Goal: Task Accomplishment & Management: Manage account settings

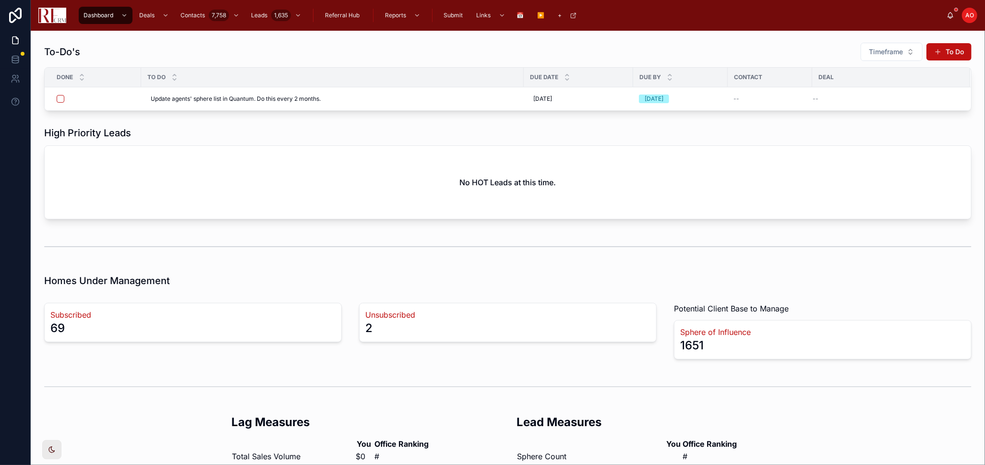
click at [348, 116] on div "To-Do's Timeframe To Do Done To Do Due Date Due By Contact Deal Update agents' …" at bounding box center [508, 317] width 955 height 572
click at [164, 19] on div "scrollable content" at bounding box center [164, 15] width 12 height 15
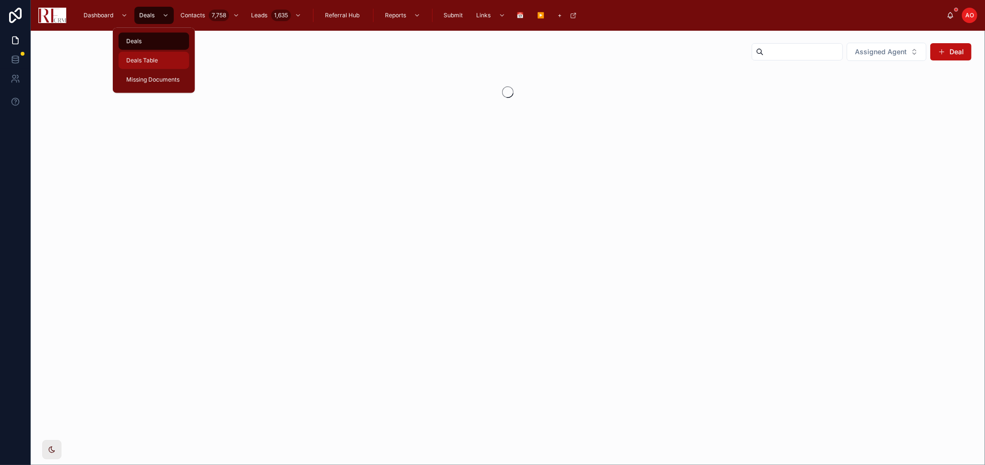
click at [173, 61] on div "Deals Table" at bounding box center [153, 60] width 59 height 15
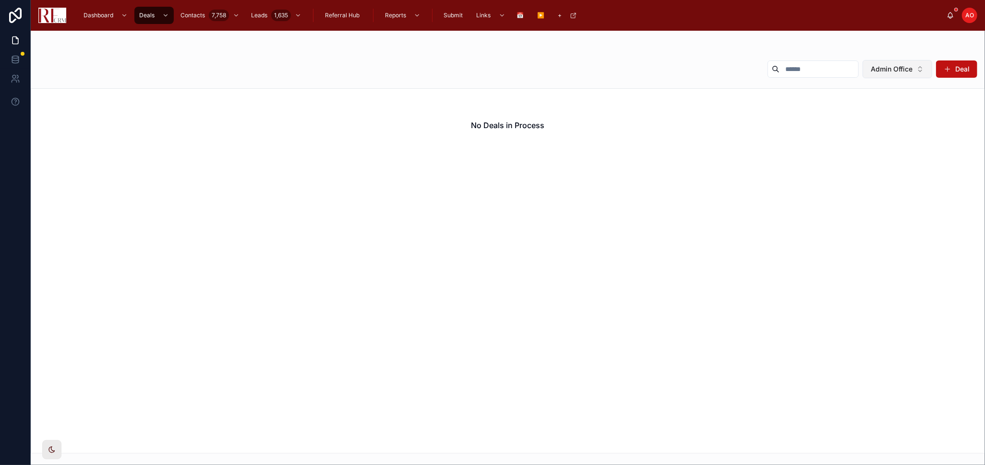
click at [886, 70] on button "Admin Office" at bounding box center [898, 69] width 70 height 18
click at [876, 109] on div "None" at bounding box center [897, 107] width 115 height 15
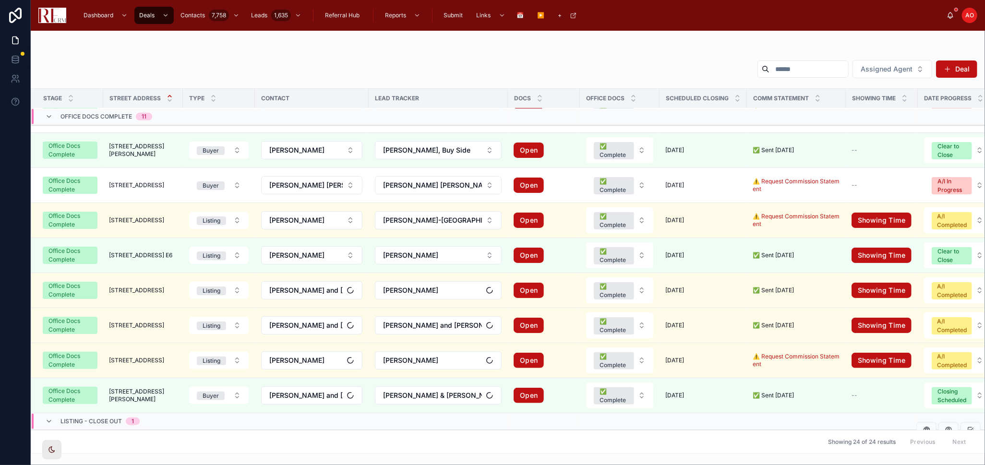
scroll to position [617, 0]
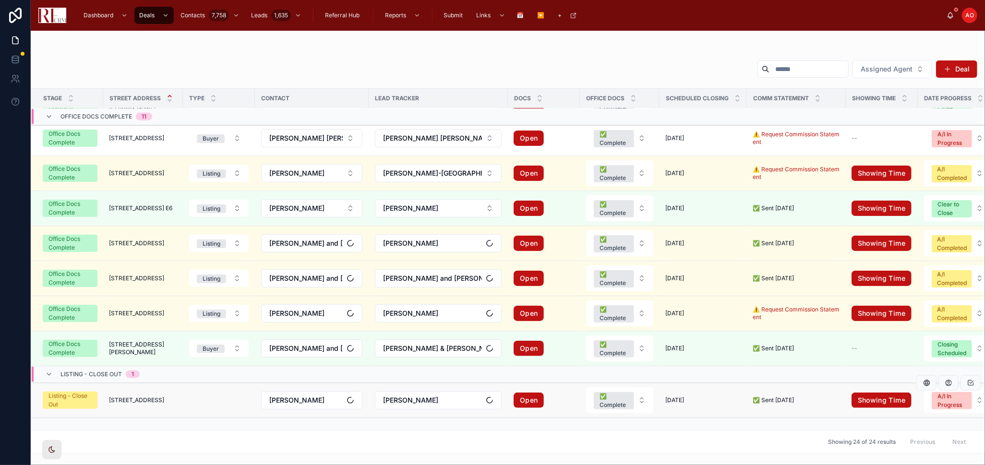
click at [149, 397] on span "229 West Ct of Shorewood" at bounding box center [136, 401] width 55 height 8
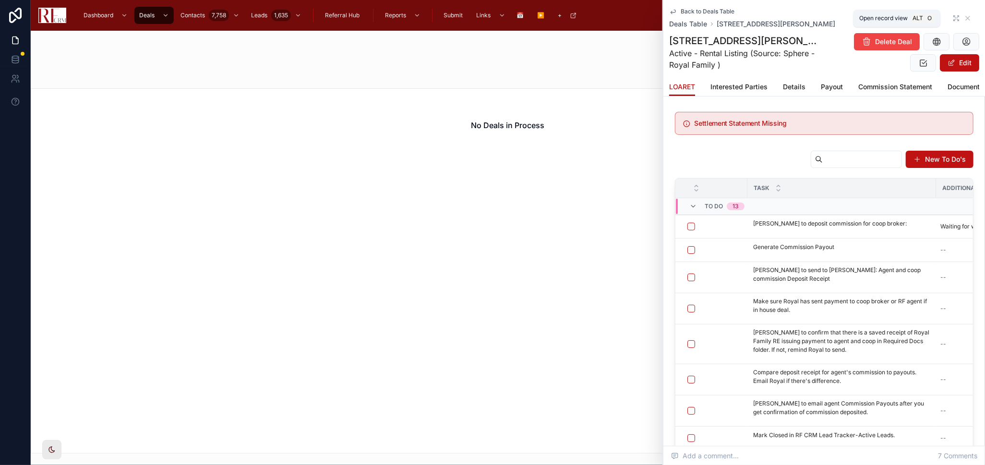
click at [886, 17] on icon at bounding box center [957, 18] width 8 height 8
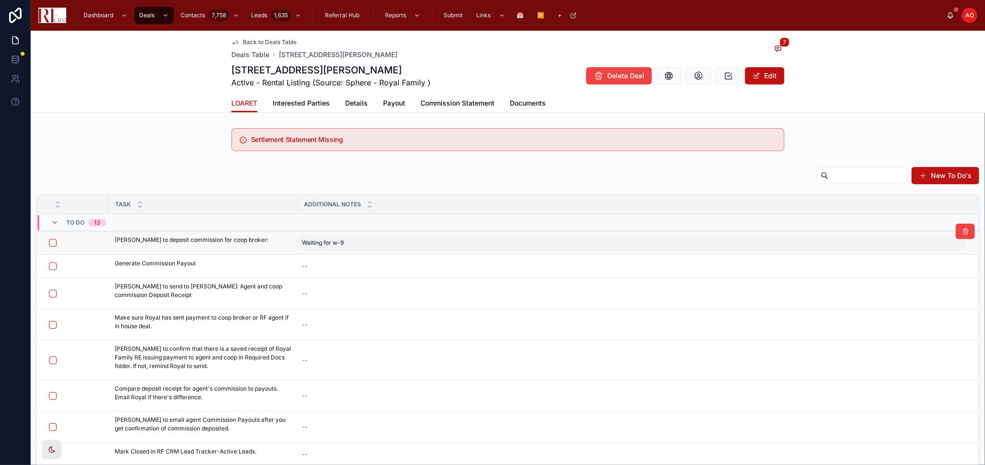
click at [389, 243] on div "Waiting for w-9 Waiting for w-9" at bounding box center [632, 242] width 668 height 15
click at [389, 243] on div "**********" at bounding box center [363, 262] width 138 height 47
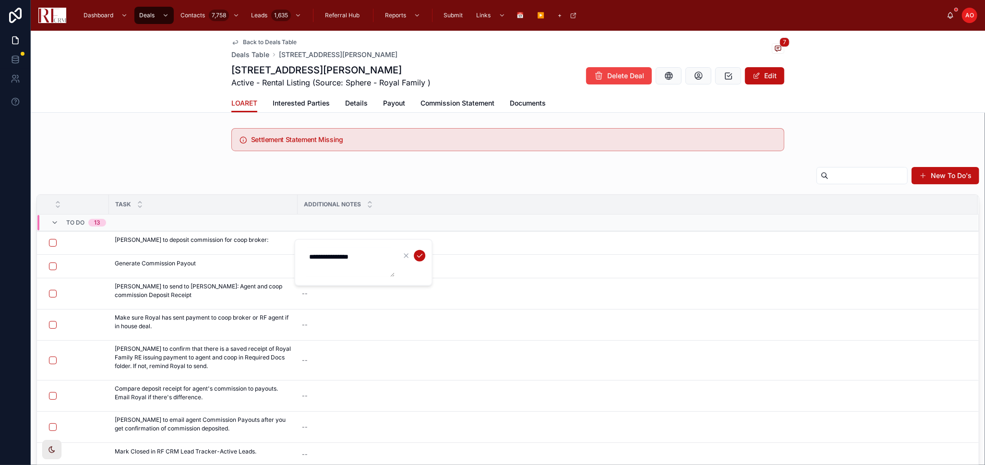
click at [338, 255] on textarea "**********" at bounding box center [349, 262] width 91 height 29
click at [421, 257] on icon "submit" at bounding box center [420, 256] width 8 height 8
click at [55, 239] on div at bounding box center [76, 243] width 54 height 8
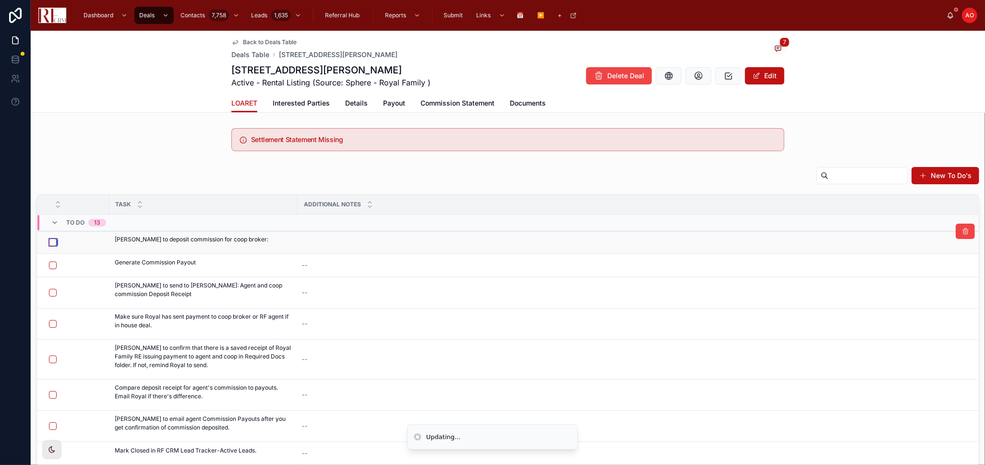
click at [53, 242] on button "button" at bounding box center [53, 243] width 8 height 8
click at [52, 265] on button "button" at bounding box center [53, 266] width 8 height 8
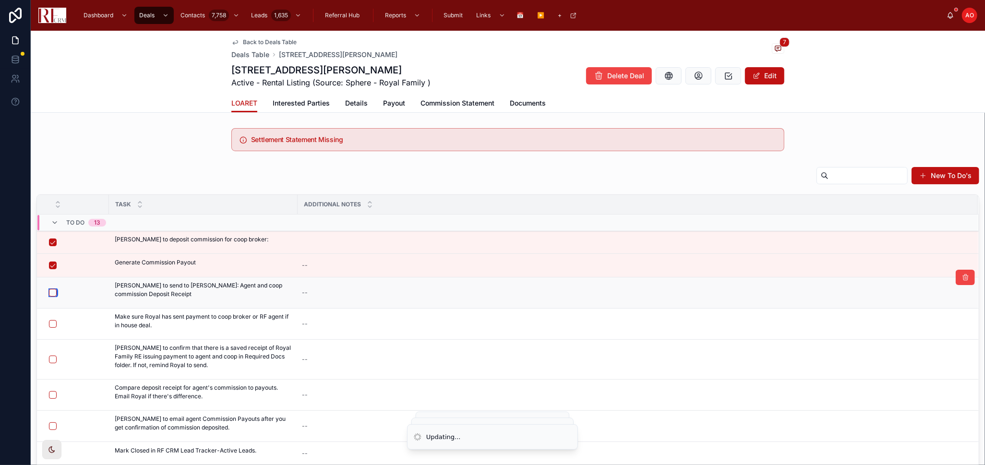
click at [51, 295] on button "button" at bounding box center [53, 293] width 8 height 8
click at [51, 320] on button "button" at bounding box center [53, 324] width 8 height 8
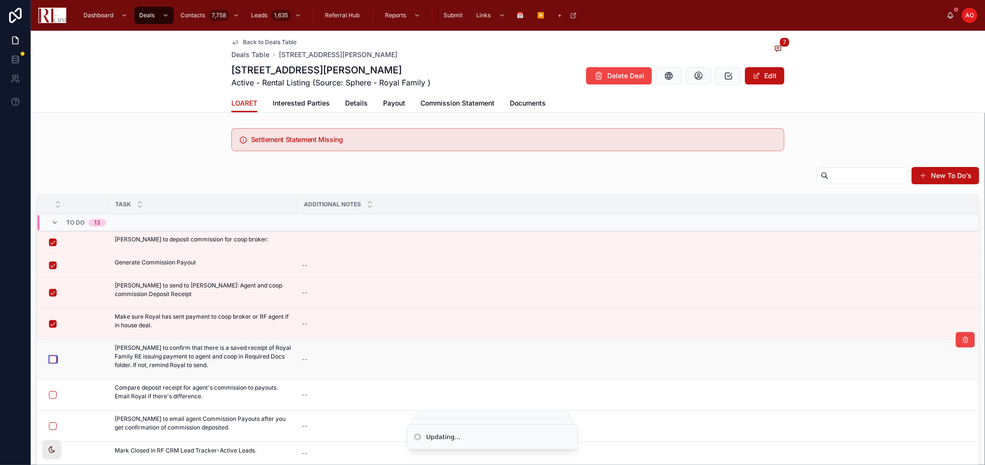
click at [53, 358] on button "button" at bounding box center [53, 360] width 8 height 8
click at [52, 395] on button "button" at bounding box center [53, 395] width 8 height 8
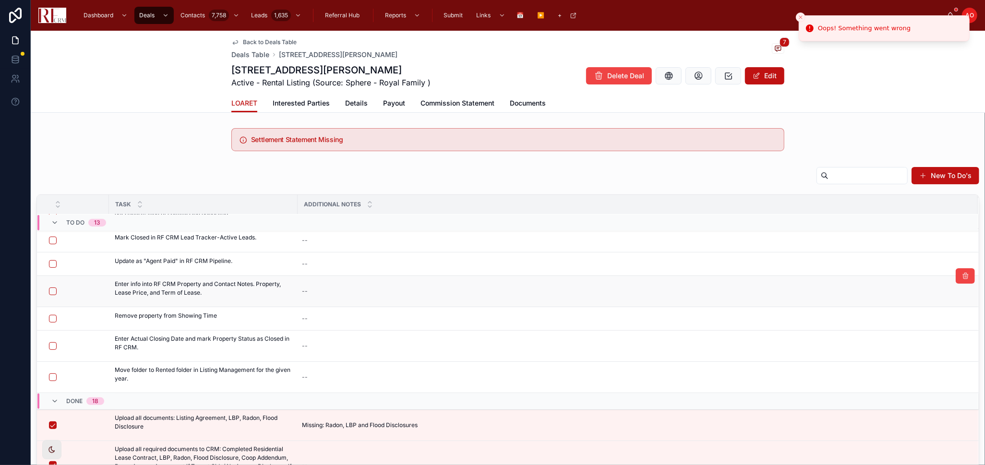
scroll to position [108, 0]
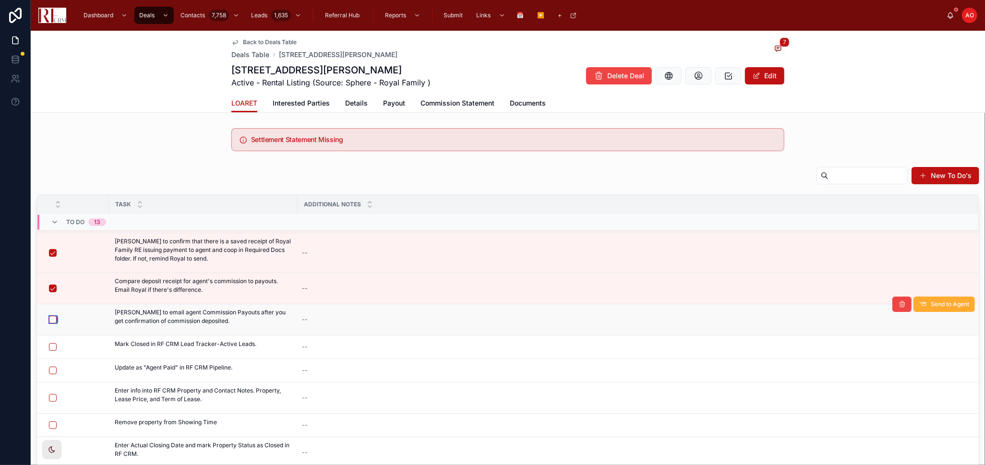
click at [51, 320] on button "button" at bounding box center [53, 320] width 8 height 8
click at [346, 100] on span "Details" at bounding box center [356, 103] width 23 height 10
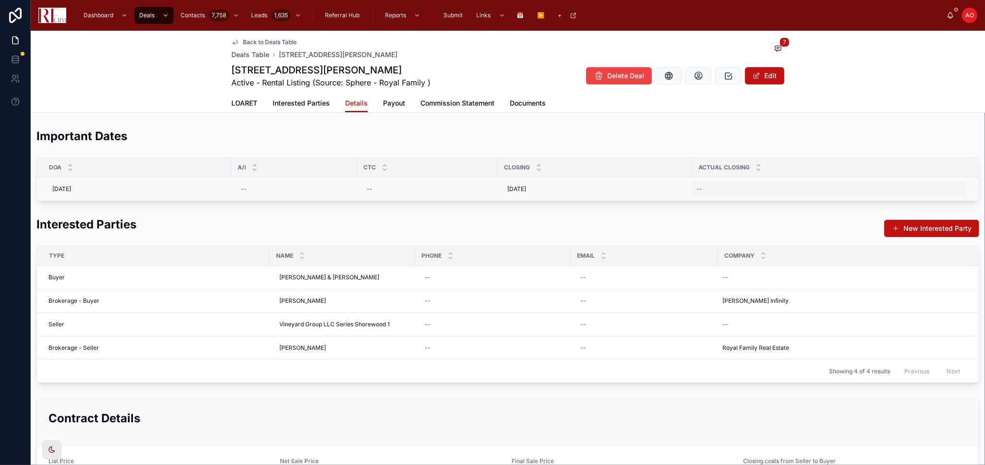
click at [741, 192] on div "--" at bounding box center [830, 189] width 274 height 15
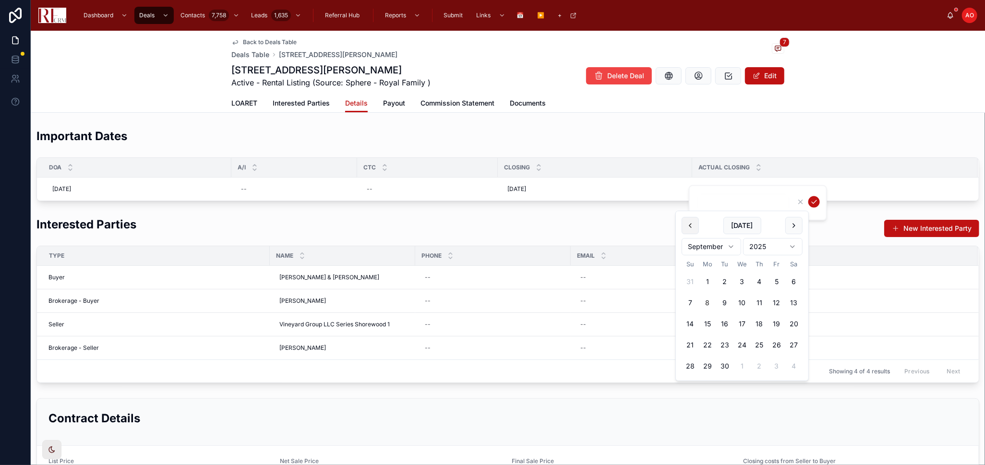
click at [695, 228] on button at bounding box center [690, 225] width 17 height 17
click at [744, 307] on button "6" at bounding box center [743, 303] width 17 height 17
type input "********"
click at [815, 199] on icon "submit" at bounding box center [815, 202] width 8 height 8
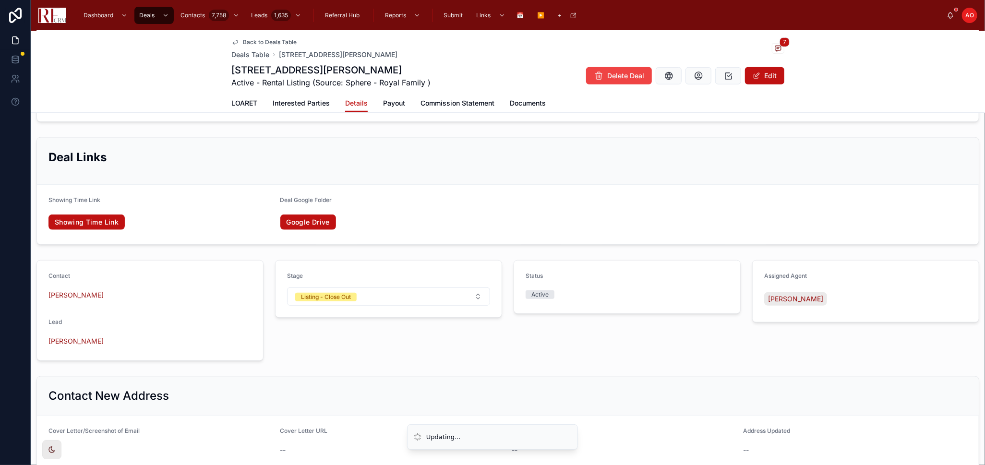
scroll to position [587, 0]
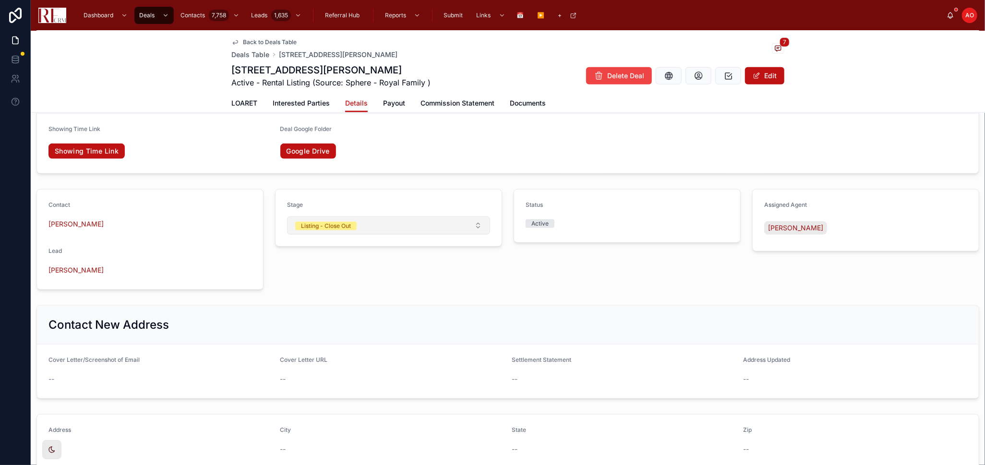
click at [436, 235] on button "Listing - Close Out" at bounding box center [388, 226] width 203 height 18
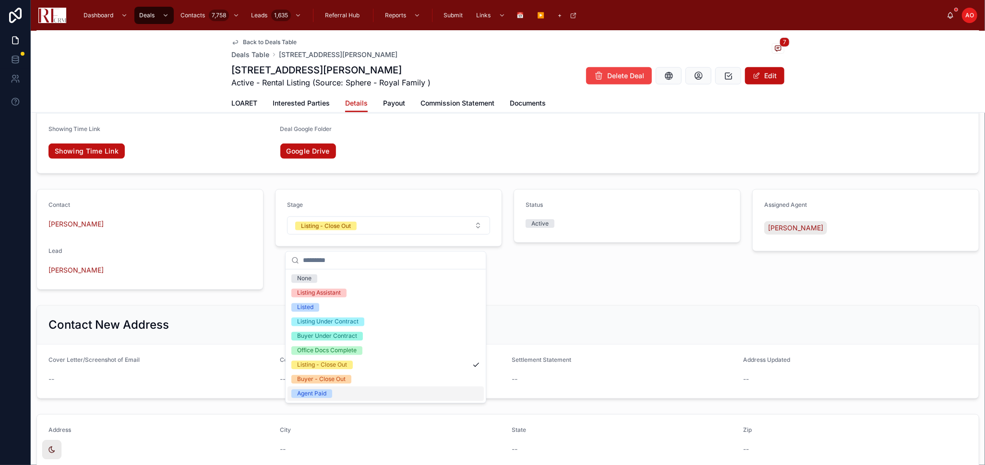
click at [378, 394] on div "Agent Paid" at bounding box center [386, 394] width 196 height 14
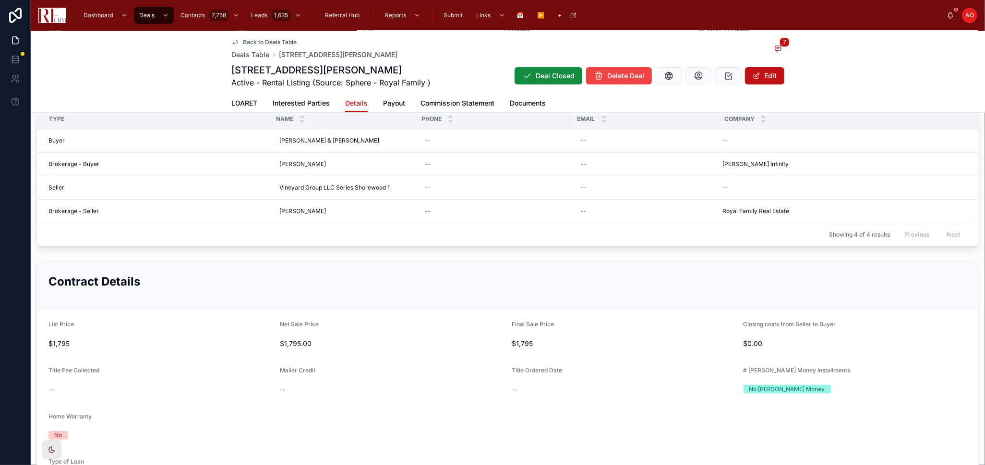
scroll to position [0, 0]
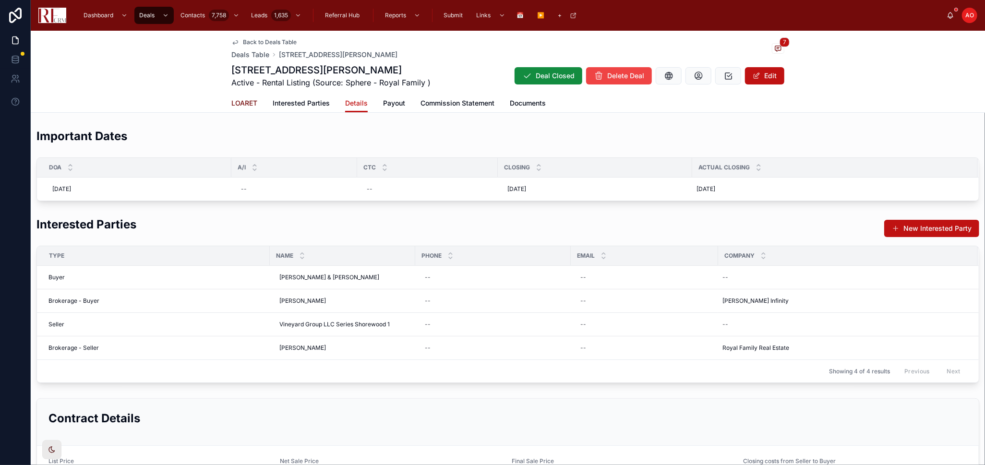
click at [240, 101] on span "LOARET" at bounding box center [244, 103] width 26 height 10
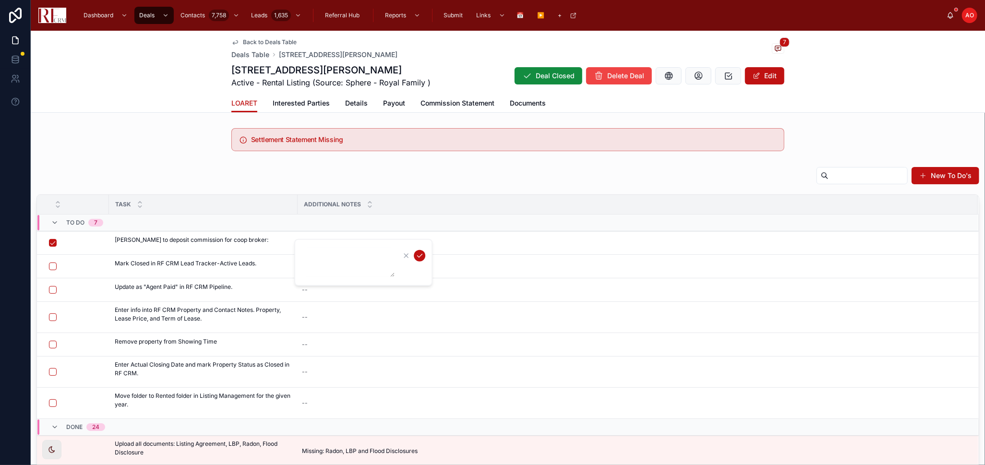
click at [366, 242] on div at bounding box center [363, 262] width 138 height 47
click at [422, 259] on div "--" at bounding box center [632, 266] width 668 height 15
click at [387, 242] on div "Waiting for w-9 Waiting for w-9" at bounding box center [632, 242] width 668 height 15
click at [419, 254] on icon "submit" at bounding box center [420, 256] width 8 height 8
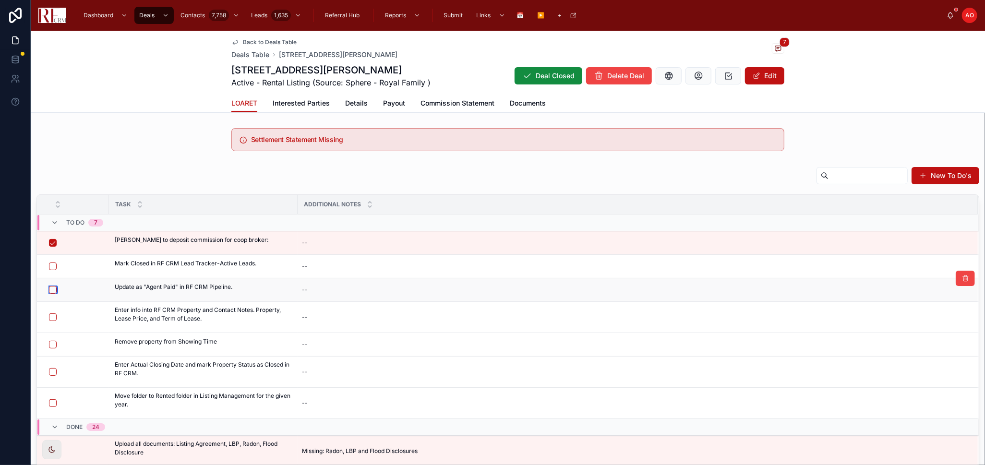
click at [49, 287] on button "button" at bounding box center [53, 290] width 8 height 8
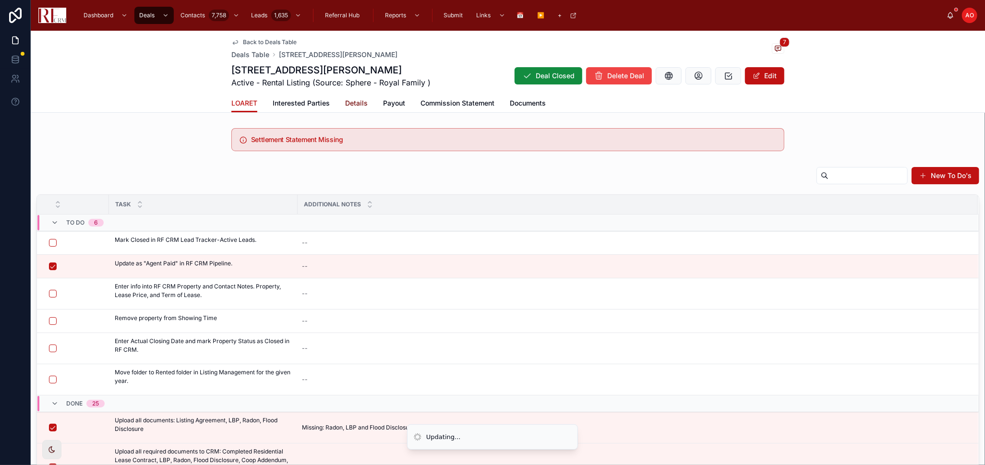
click at [361, 103] on span "Details" at bounding box center [356, 103] width 23 height 10
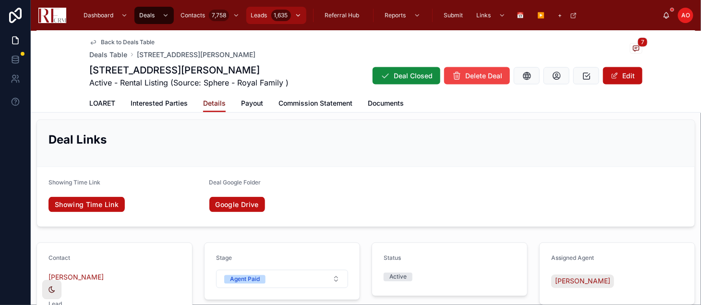
scroll to position [542, 0]
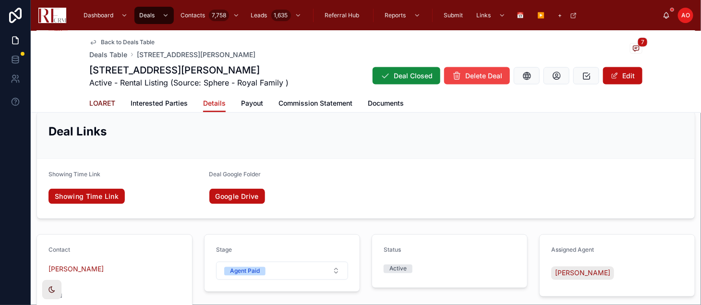
click at [99, 102] on span "LOARET" at bounding box center [102, 103] width 26 height 10
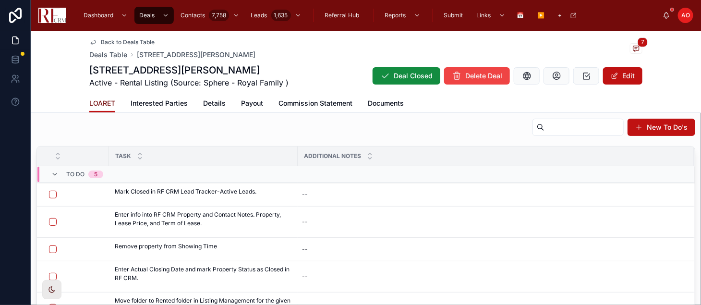
scroll to position [49, 0]
click at [49, 193] on button "button" at bounding box center [53, 194] width 8 height 8
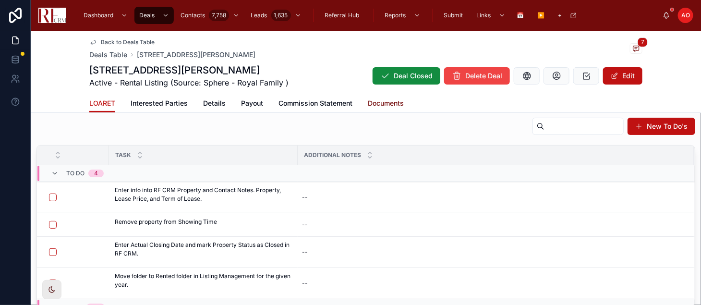
click at [380, 104] on span "Documents" at bounding box center [386, 103] width 36 height 10
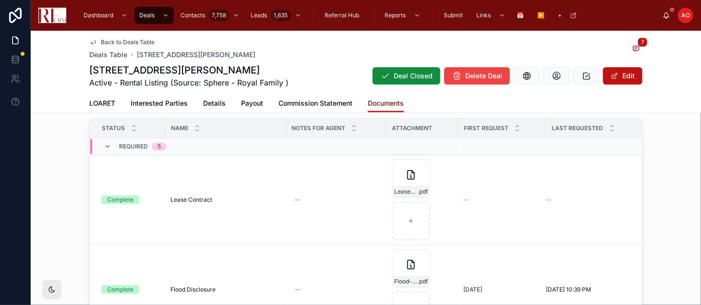
scroll to position [111, 0]
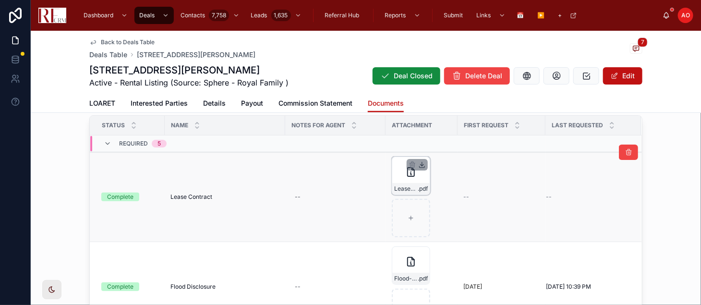
click at [422, 162] on icon at bounding box center [422, 164] width 0 height 4
click at [94, 100] on span "LOARET" at bounding box center [102, 103] width 26 height 10
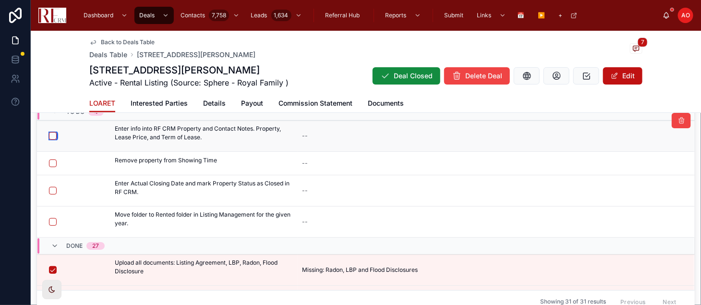
click at [49, 133] on button "button" at bounding box center [53, 136] width 8 height 8
click at [51, 161] on button "button" at bounding box center [53, 163] width 8 height 8
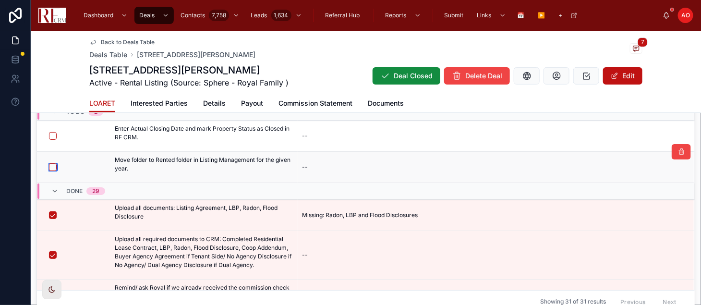
click at [49, 163] on button "button" at bounding box center [53, 167] width 8 height 8
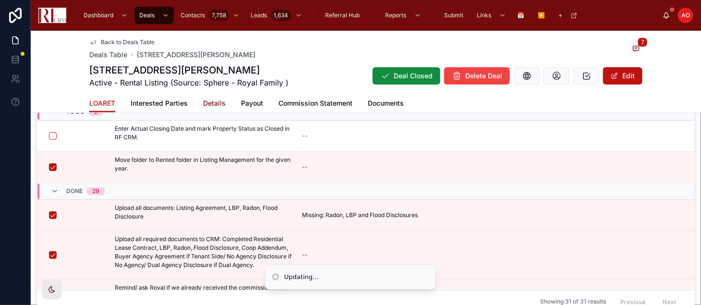
click at [208, 100] on span "Details" at bounding box center [214, 103] width 23 height 10
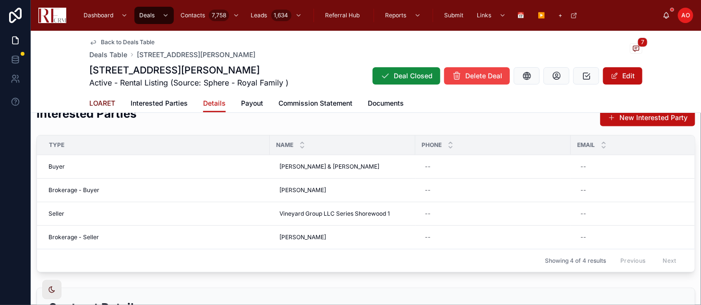
click at [101, 101] on span "LOARET" at bounding box center [102, 103] width 26 height 10
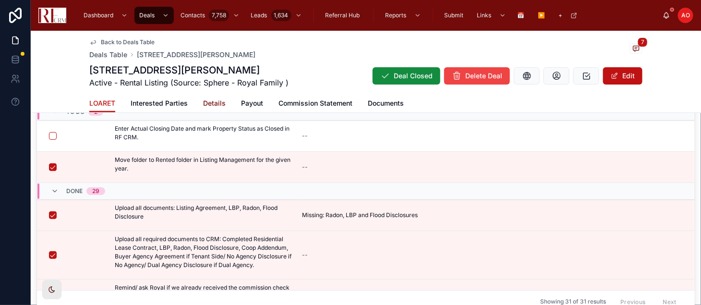
click at [205, 101] on span "Details" at bounding box center [214, 103] width 23 height 10
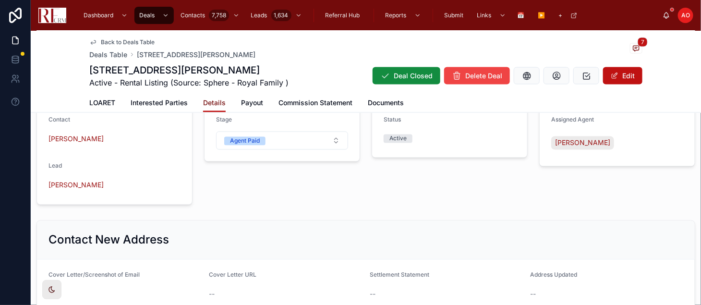
scroll to position [674, 0]
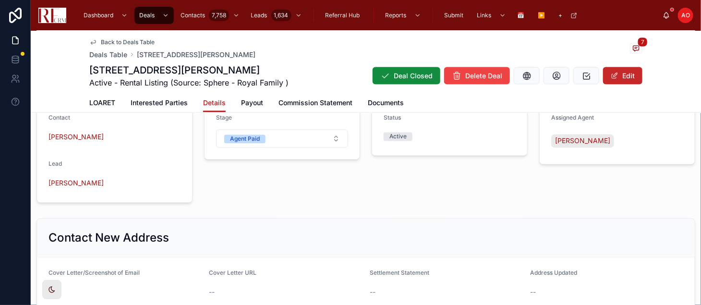
click at [626, 72] on button "Edit" at bounding box center [622, 75] width 39 height 17
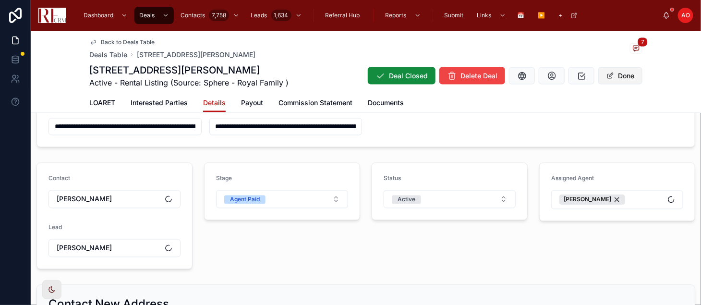
scroll to position [739, 0]
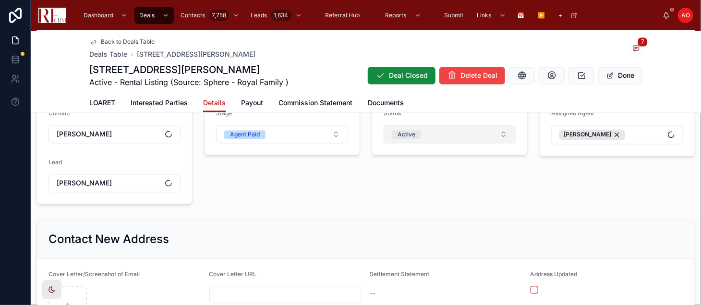
click at [496, 144] on button "Active" at bounding box center [450, 134] width 132 height 18
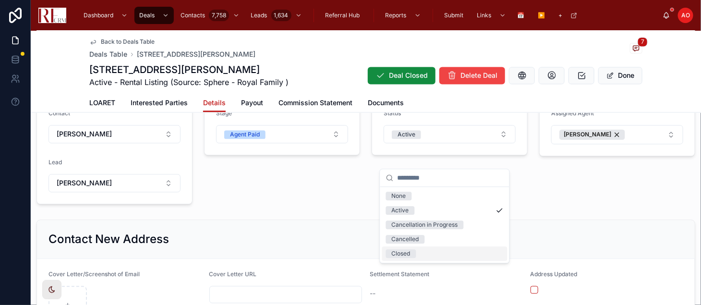
click at [433, 249] on div "Closed" at bounding box center [444, 253] width 125 height 14
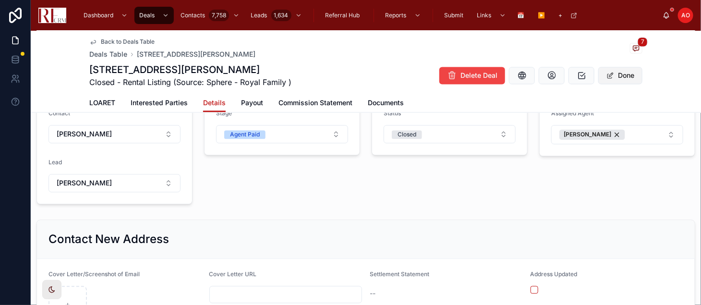
click at [607, 77] on span at bounding box center [611, 76] width 8 height 8
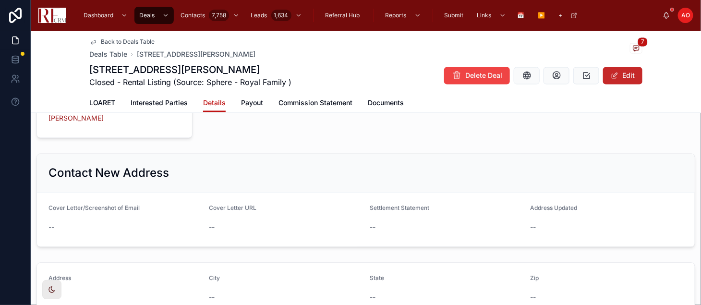
scroll to position [674, 0]
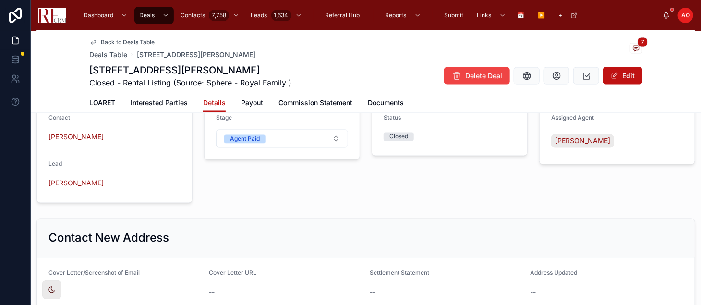
click at [101, 40] on span "Back to Deals Table" at bounding box center [128, 42] width 54 height 8
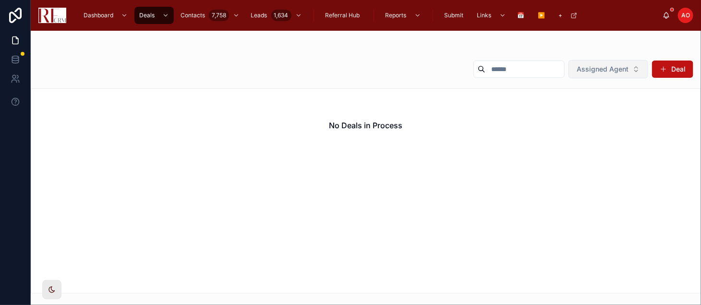
click at [603, 71] on span "Assigned Agent" at bounding box center [603, 69] width 52 height 10
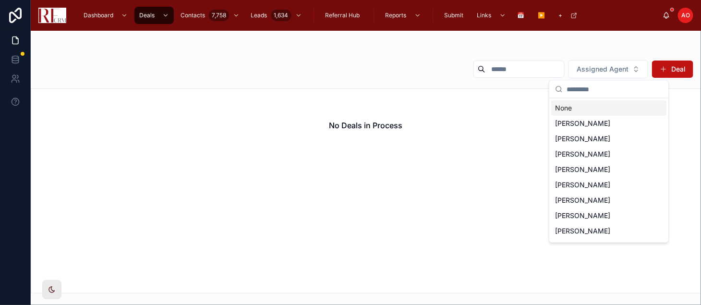
click at [589, 109] on div "None" at bounding box center [608, 107] width 115 height 15
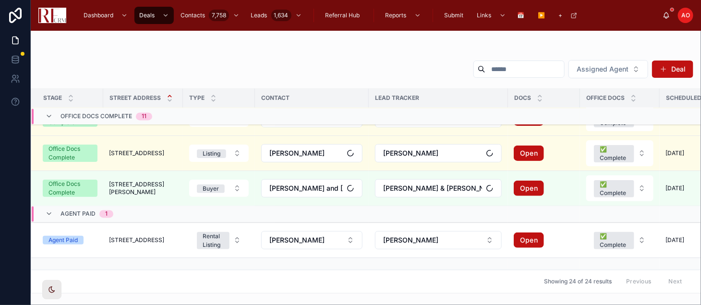
scroll to position [772, 0]
click at [164, 236] on span "229 West Ct of Shorewood" at bounding box center [136, 240] width 55 height 8
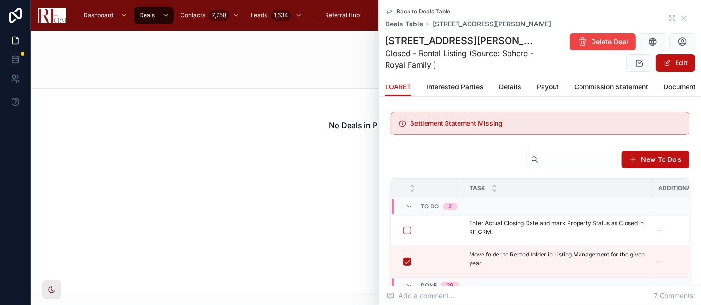
click at [270, 175] on div "No Deals in Process" at bounding box center [366, 190] width 670 height 205
click at [514, 86] on span "Details" at bounding box center [510, 87] width 23 height 10
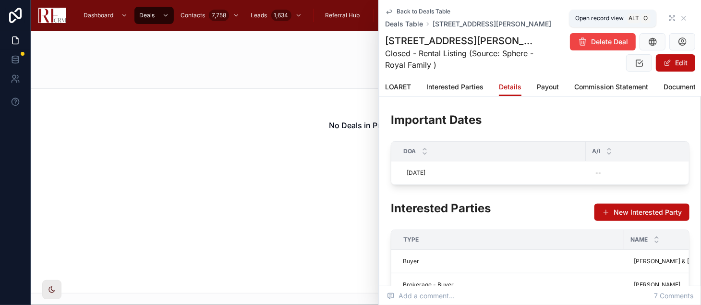
click at [668, 18] on icon at bounding box center [672, 18] width 8 height 8
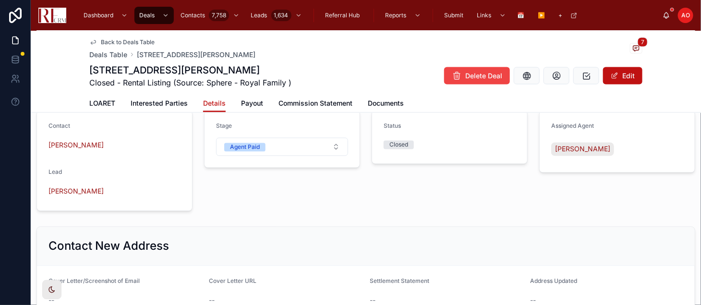
scroll to position [663, 0]
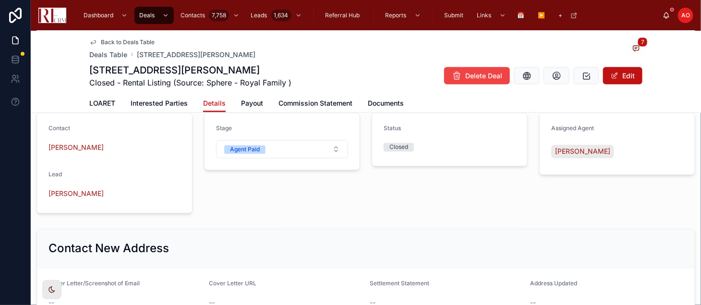
click at [323, 218] on div "Stage Agent Paid" at bounding box center [282, 163] width 168 height 109
click at [111, 46] on span "Back to Deals Table" at bounding box center [128, 42] width 54 height 8
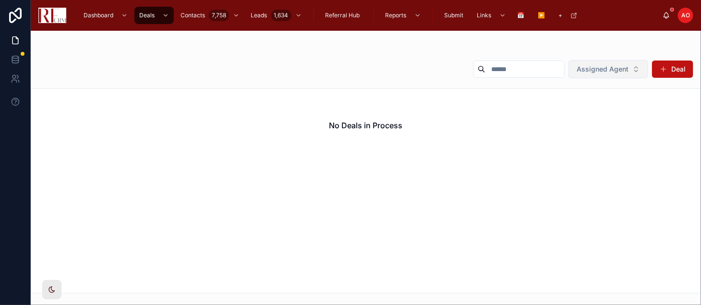
click at [607, 76] on button "Assigned Agent" at bounding box center [609, 69] width 80 height 18
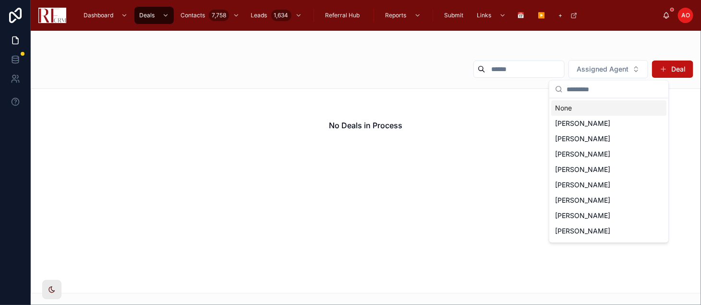
click at [577, 109] on div "None" at bounding box center [608, 107] width 115 height 15
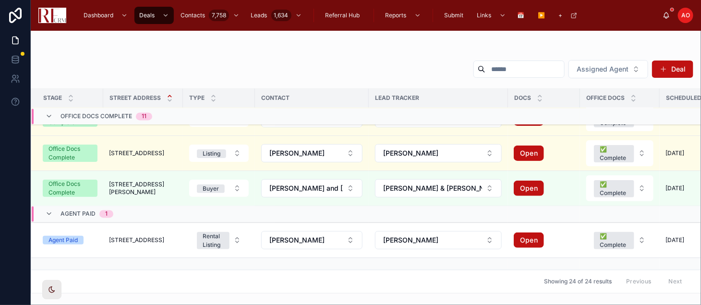
scroll to position [773, 0]
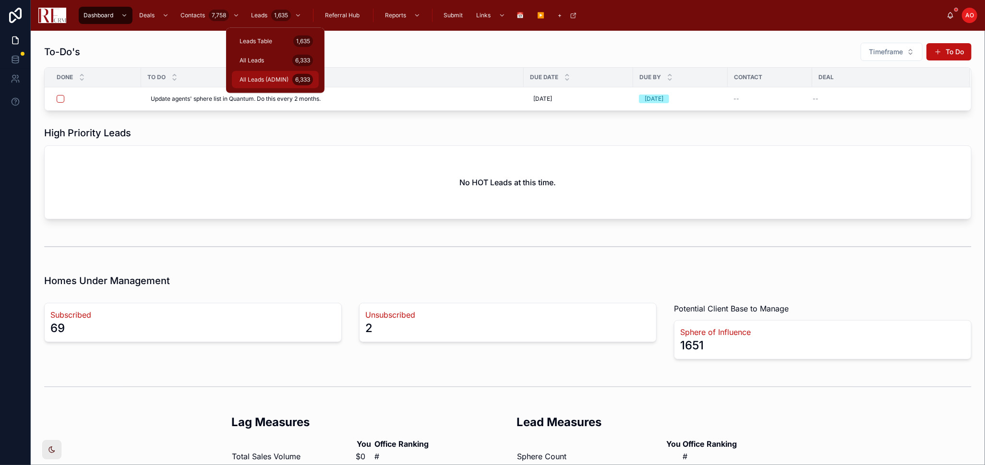
click at [272, 80] on span "All Leads (ADMIN)" at bounding box center [264, 80] width 49 height 8
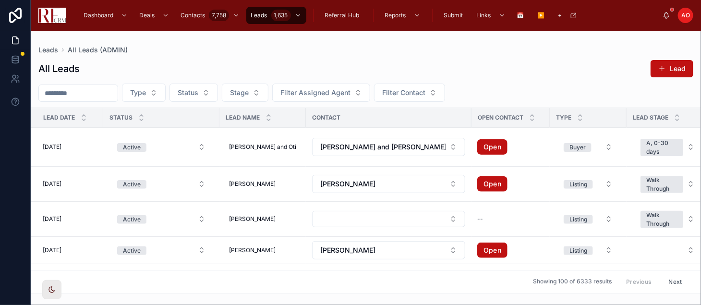
click at [95, 95] on input "text" at bounding box center [78, 92] width 79 height 13
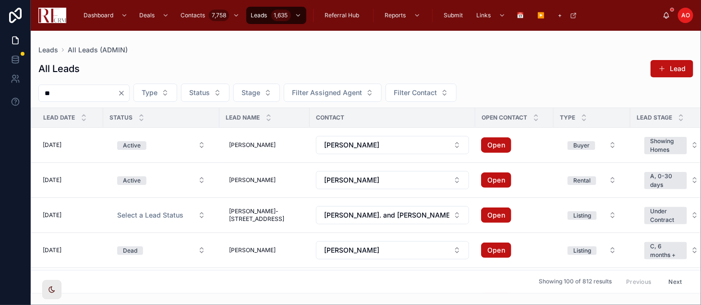
type input "*"
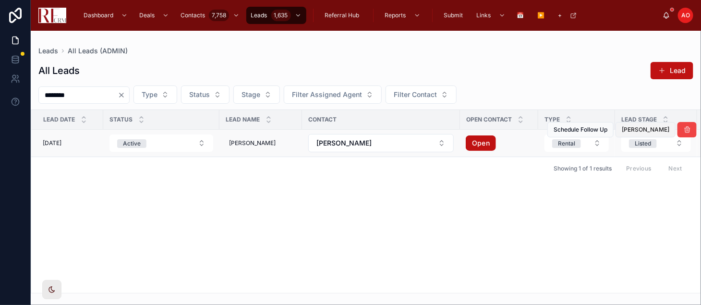
type input "********"
click at [641, 128] on span "Mark Closed" at bounding box center [646, 130] width 48 height 8
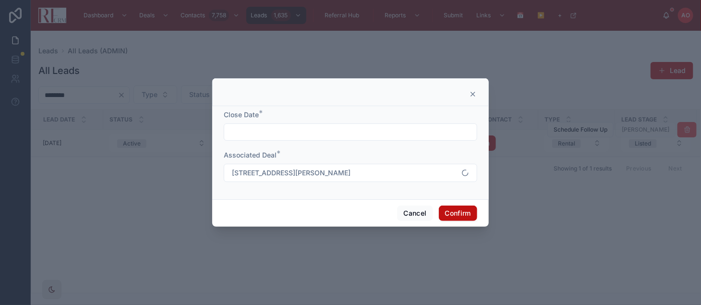
click at [389, 137] on input "text" at bounding box center [350, 131] width 253 height 13
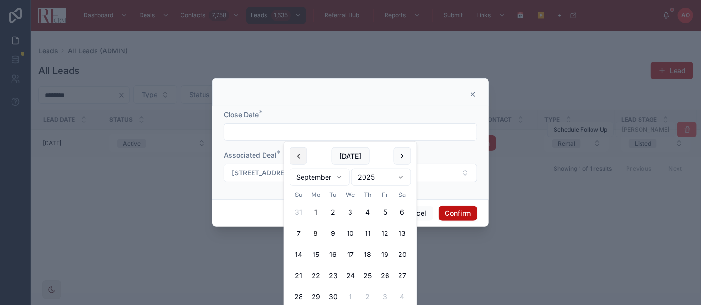
click at [295, 147] on button at bounding box center [298, 155] width 17 height 17
click at [348, 230] on button "6" at bounding box center [350, 233] width 17 height 17
type input "********"
click at [457, 213] on button "Confirm" at bounding box center [458, 213] width 38 height 15
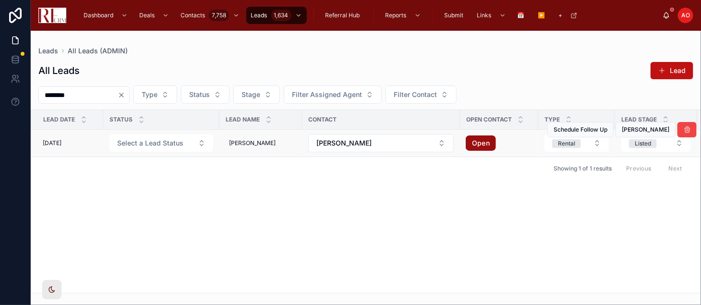
click at [475, 142] on link "Open" at bounding box center [481, 142] width 30 height 15
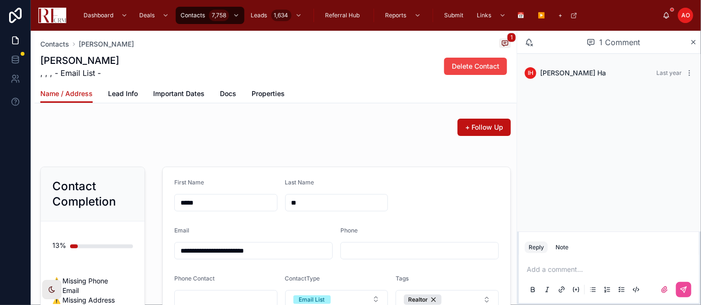
scroll to position [126, 0]
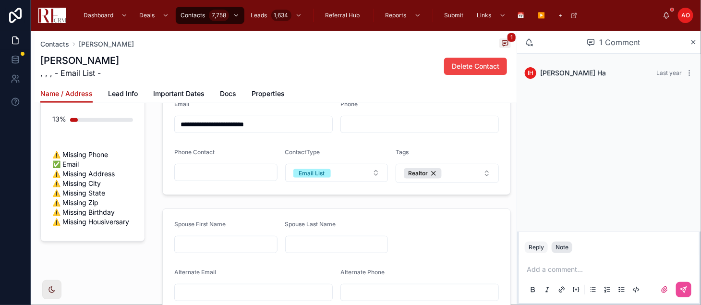
click at [561, 247] on div "Note" at bounding box center [562, 247] width 13 height 8
click at [544, 270] on p at bounding box center [611, 270] width 169 height 10
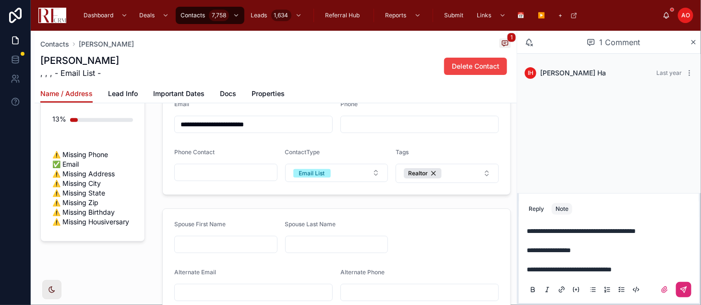
click at [686, 285] on button at bounding box center [683, 289] width 15 height 15
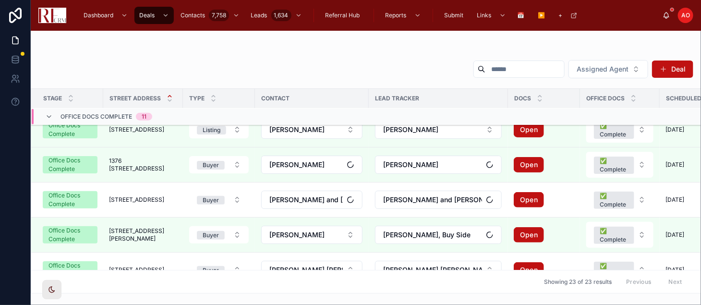
scroll to position [708, 0]
